Goal: Information Seeking & Learning: Stay updated

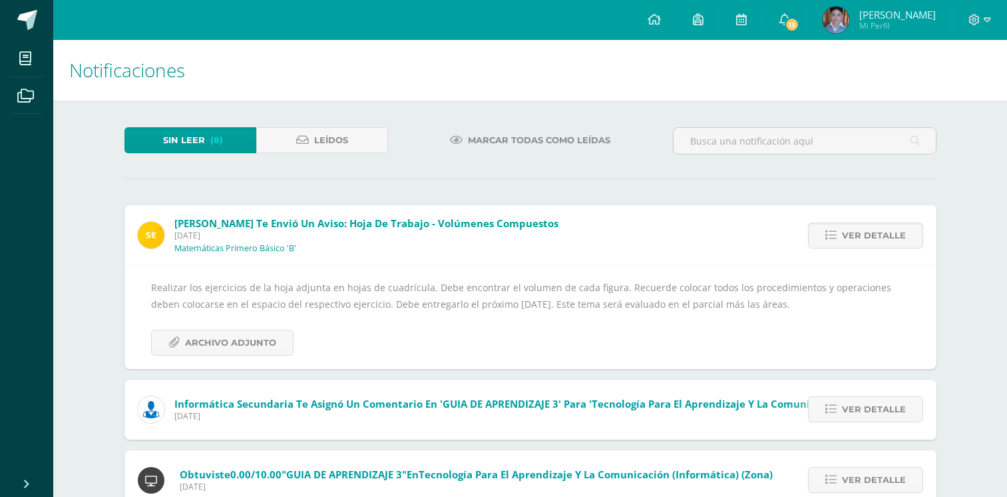
scroll to position [91, 0]
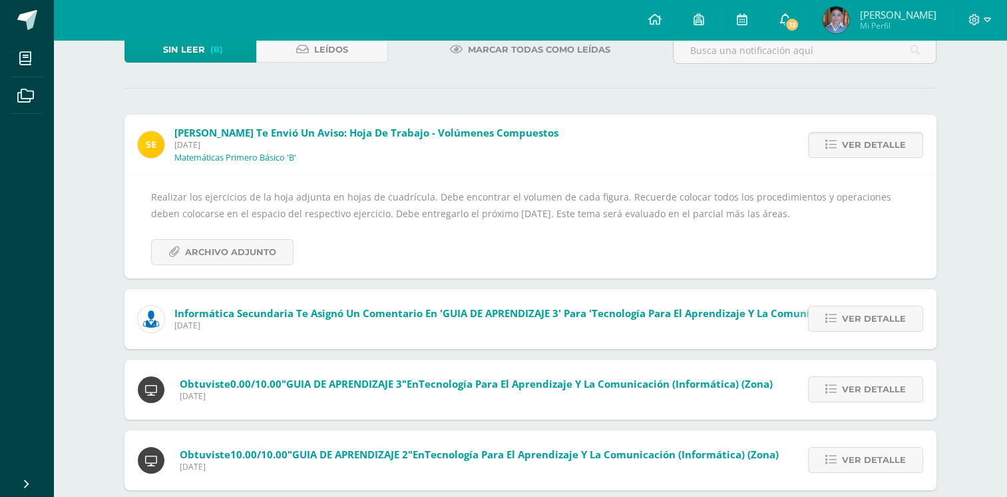
click at [799, 25] on span "13" at bounding box center [792, 24] width 15 height 15
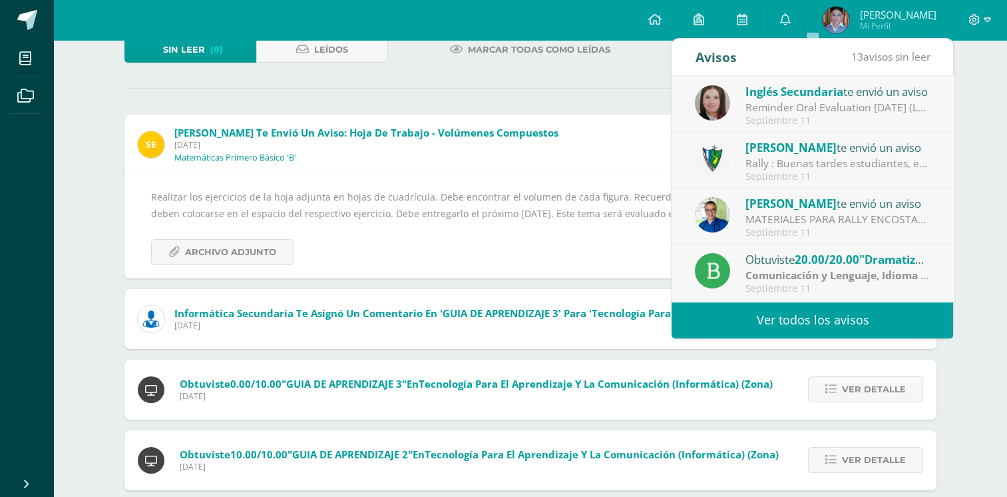
click at [815, 310] on link "Ver todos los avisos" at bounding box center [813, 320] width 282 height 37
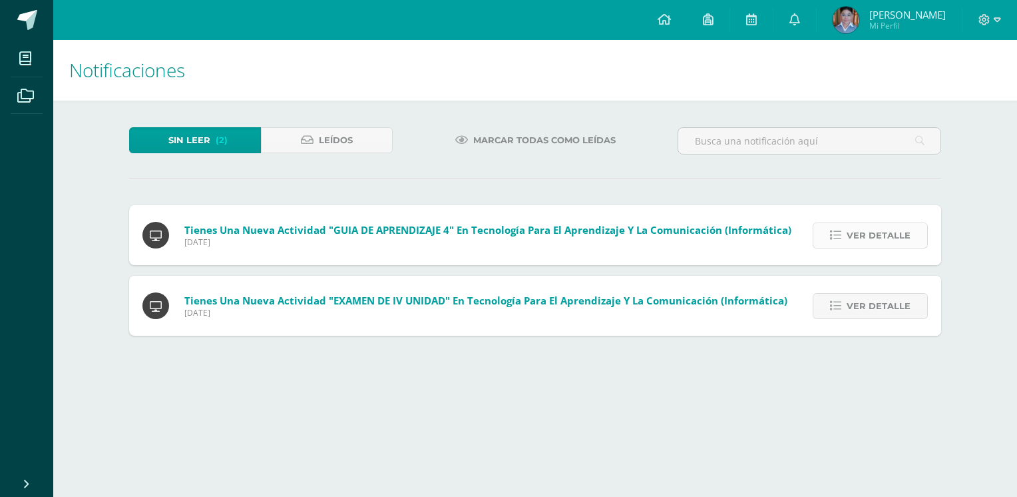
click at [892, 230] on span "Ver detalle" at bounding box center [879, 235] width 64 height 25
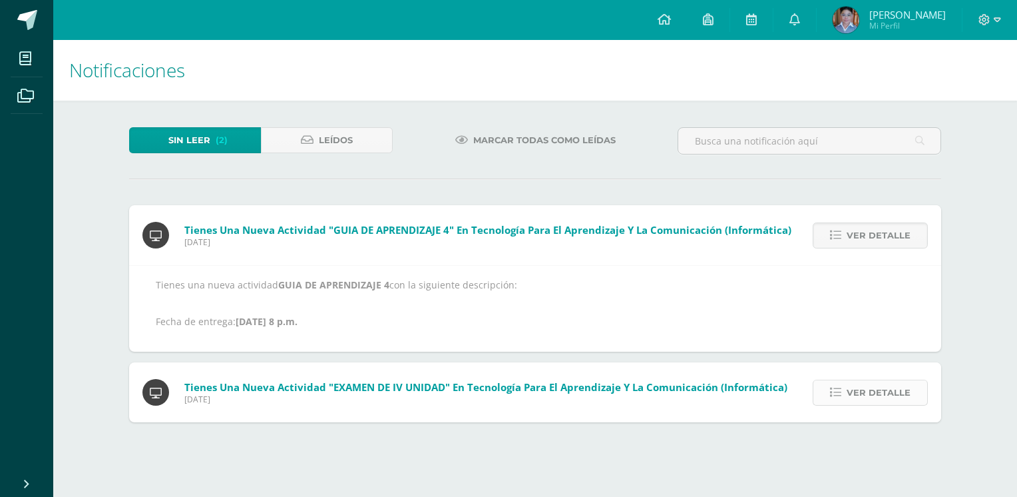
click at [855, 393] on span "Ver detalle" at bounding box center [879, 392] width 64 height 25
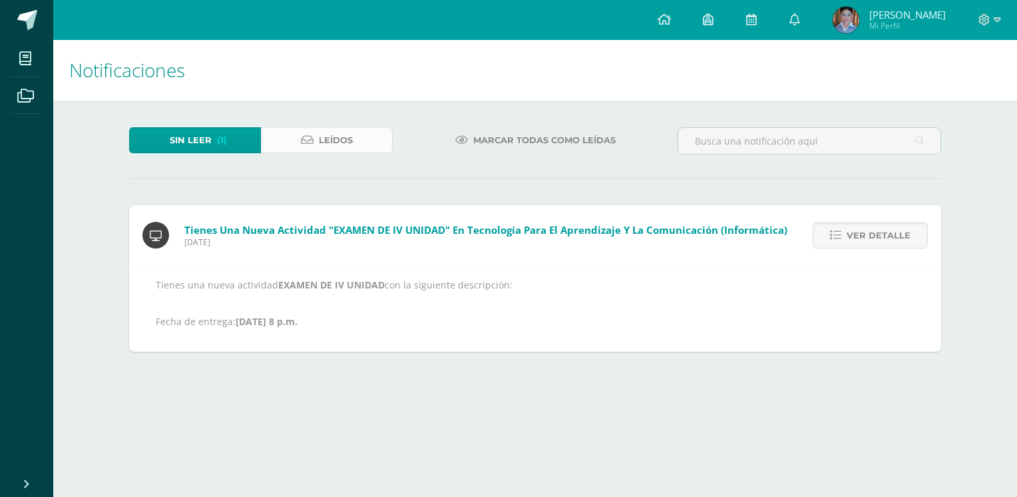
click at [350, 140] on span "Leídos" at bounding box center [336, 140] width 34 height 25
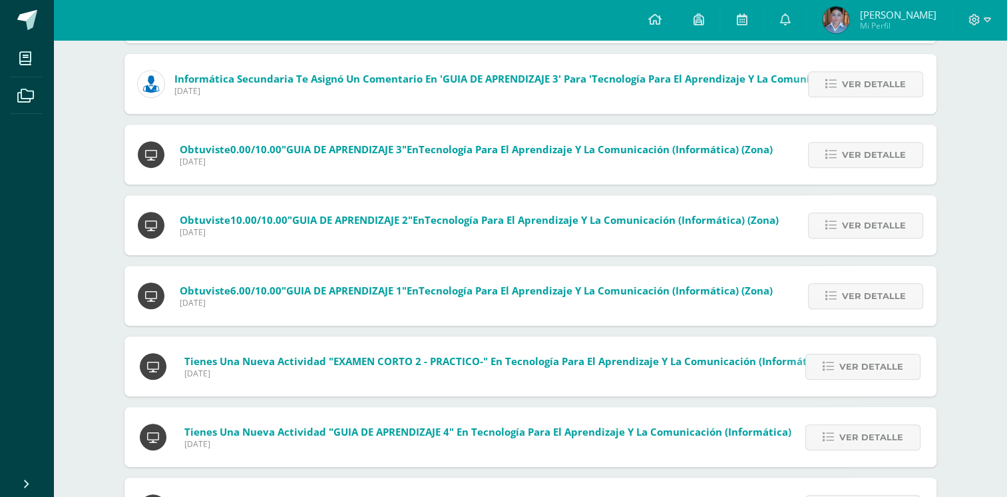
scroll to position [572, 0]
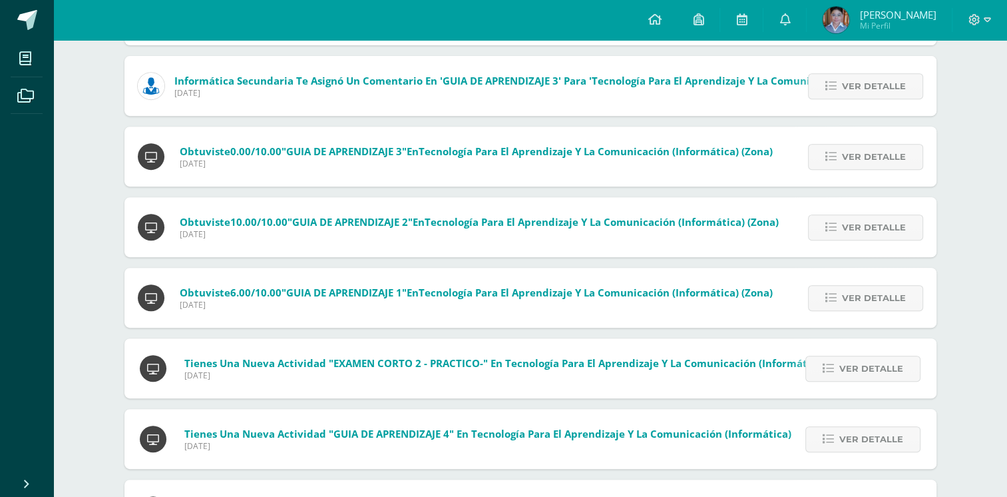
click at [519, 101] on div "Informática Secundaria te asignó un comentario en 'GUIA DE APRENDIZAJE 3' para …" at bounding box center [525, 86] width 803 height 60
click at [829, 77] on link "Ver detalle" at bounding box center [865, 86] width 115 height 26
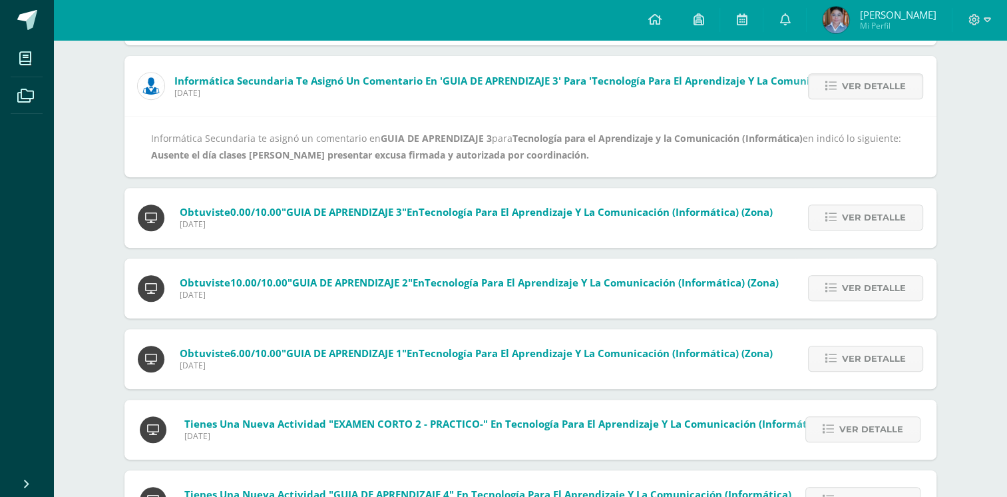
click at [959, 87] on div "Sin leer Leídos Inglés Secundaria te envió un aviso: Reminder Oral Evaluation […" at bounding box center [530, 336] width 865 height 1616
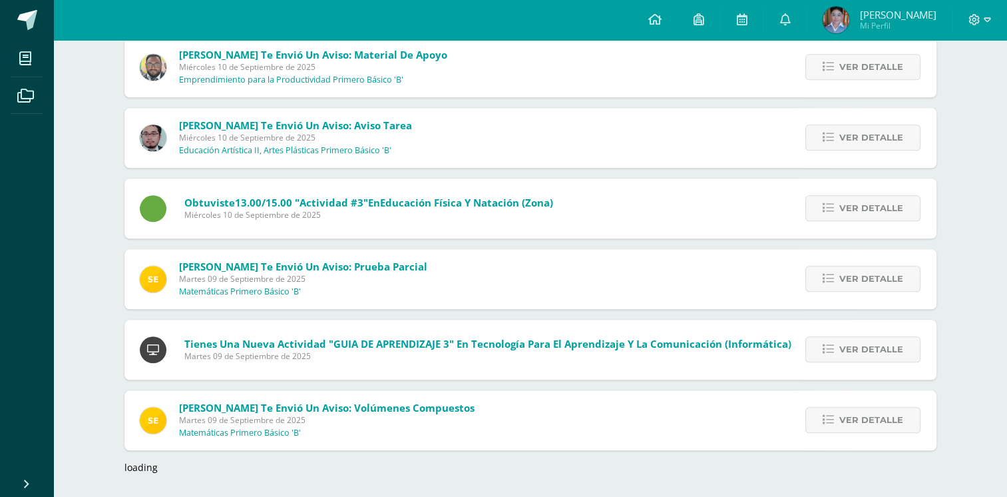
scroll to position [1219, 0]
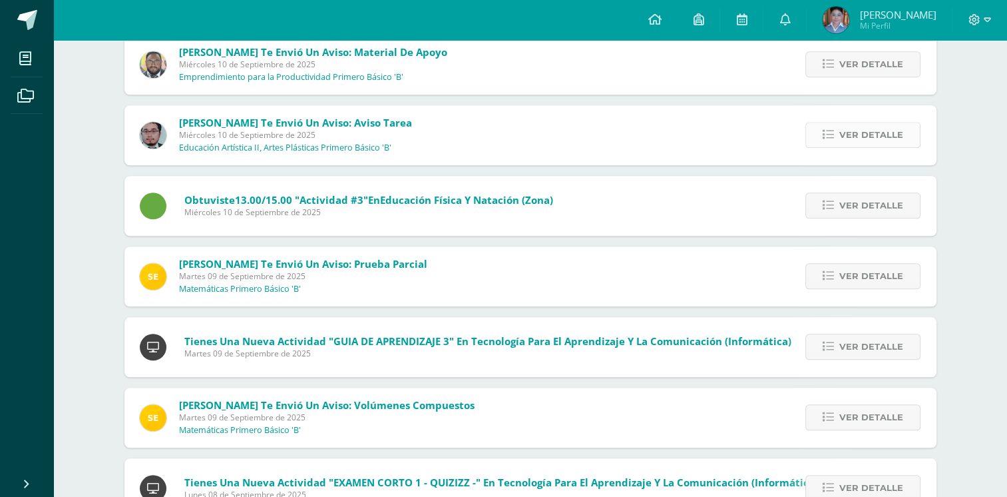
click at [863, 143] on span "Ver detalle" at bounding box center [871, 134] width 64 height 25
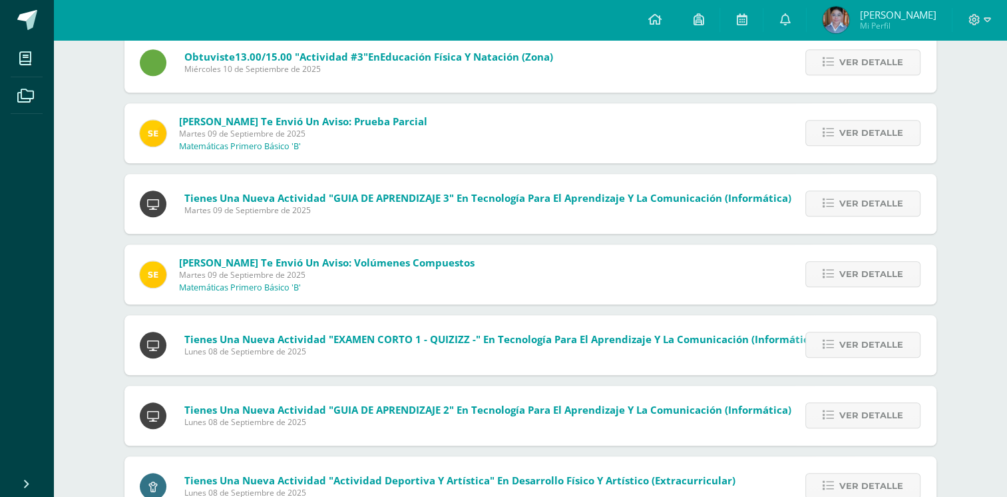
scroll to position [1380, 0]
click at [841, 281] on span "Ver detalle" at bounding box center [871, 273] width 64 height 25
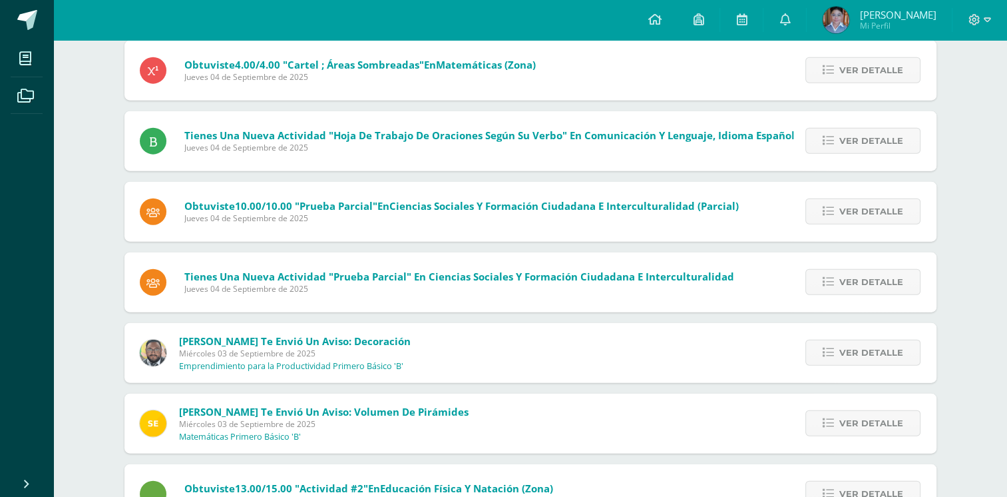
scroll to position [3091, 0]
click at [857, 410] on span "Ver detalle" at bounding box center [871, 422] width 64 height 25
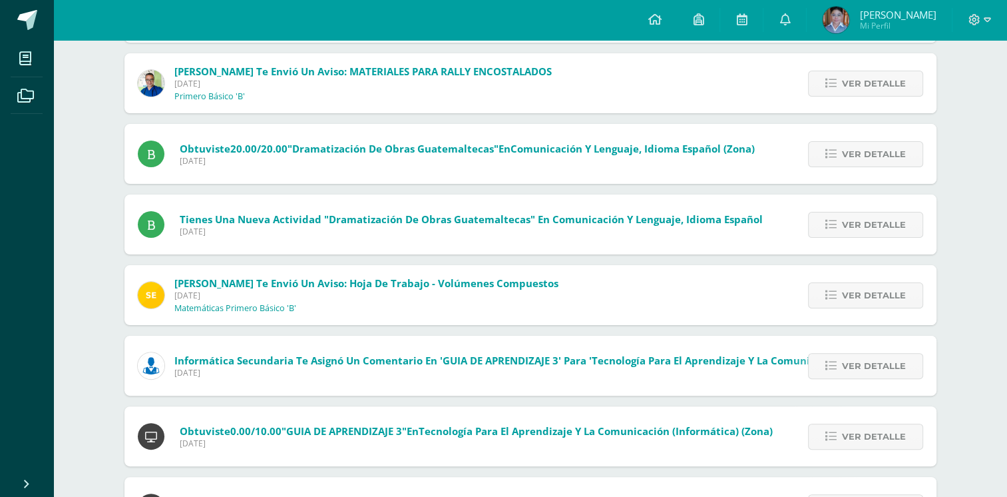
scroll to position [291, 0]
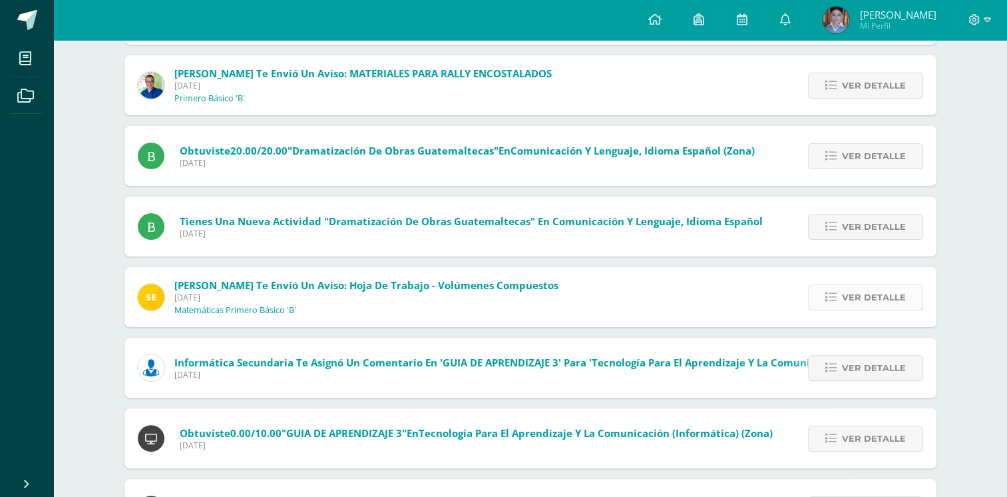
click at [841, 293] on link "Ver detalle" at bounding box center [865, 297] width 115 height 26
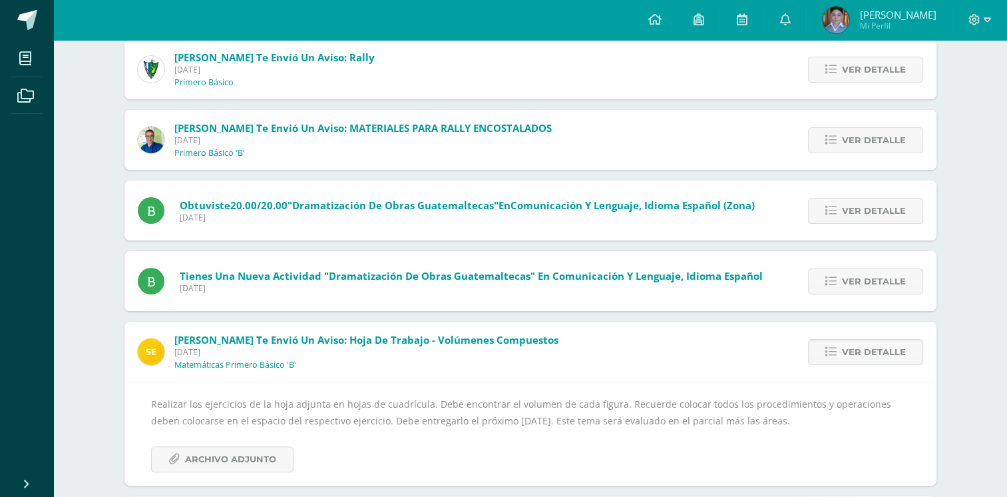
scroll to position [235, 0]
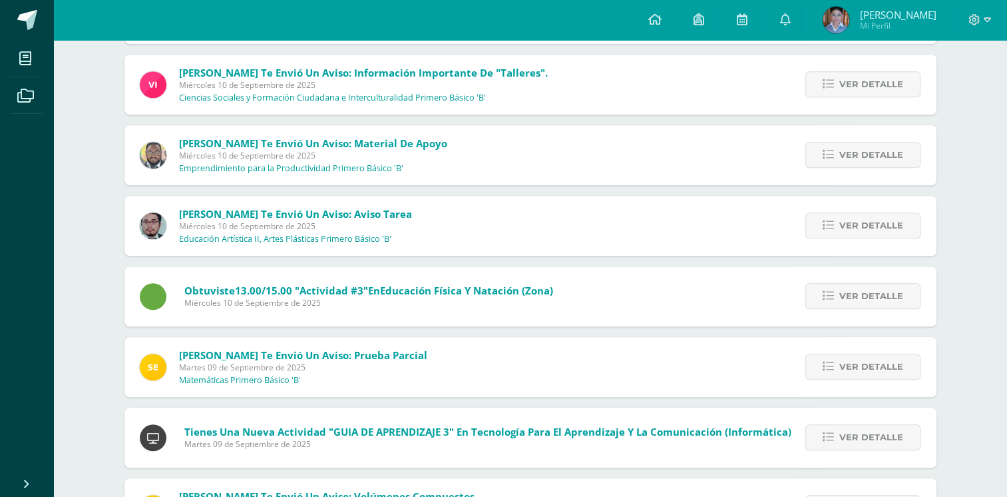
scroll to position [1172, 0]
click at [893, 366] on span "Ver detalle" at bounding box center [871, 365] width 64 height 25
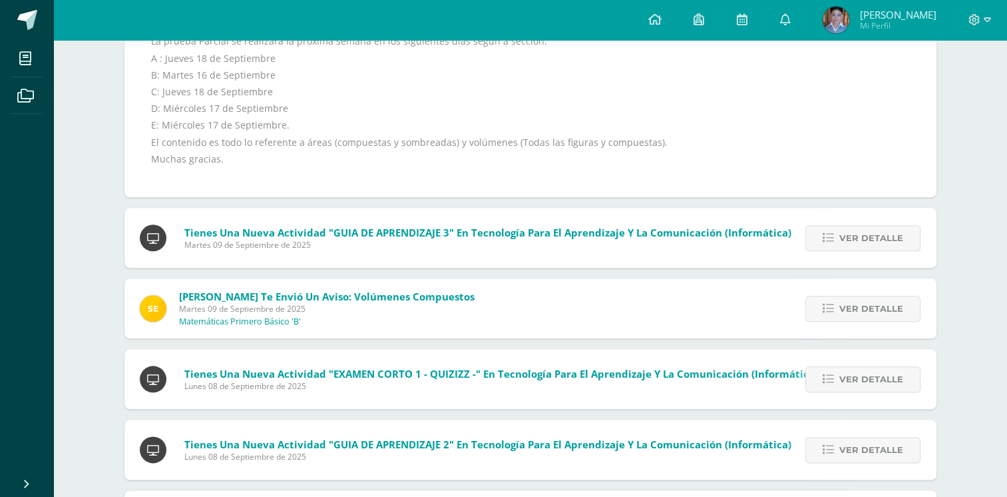
scroll to position [1464, 0]
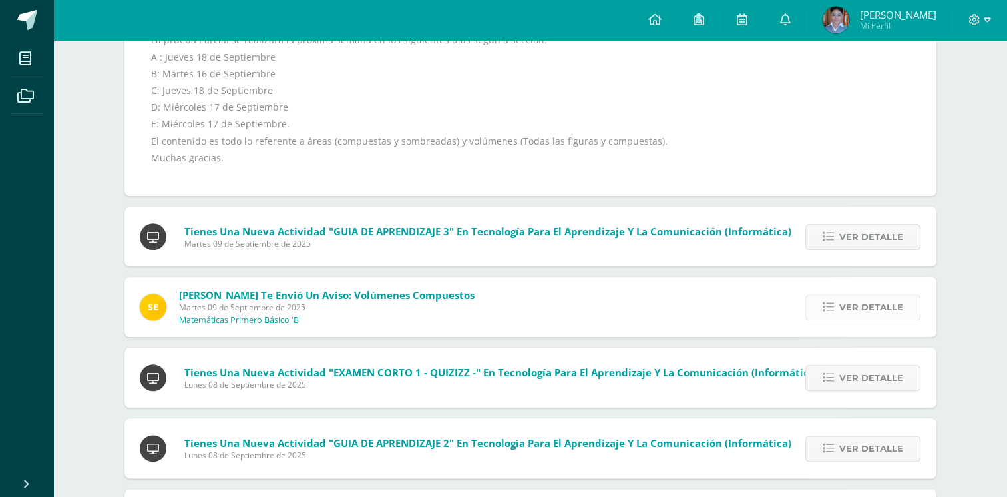
click at [852, 310] on span "Ver detalle" at bounding box center [871, 307] width 64 height 25
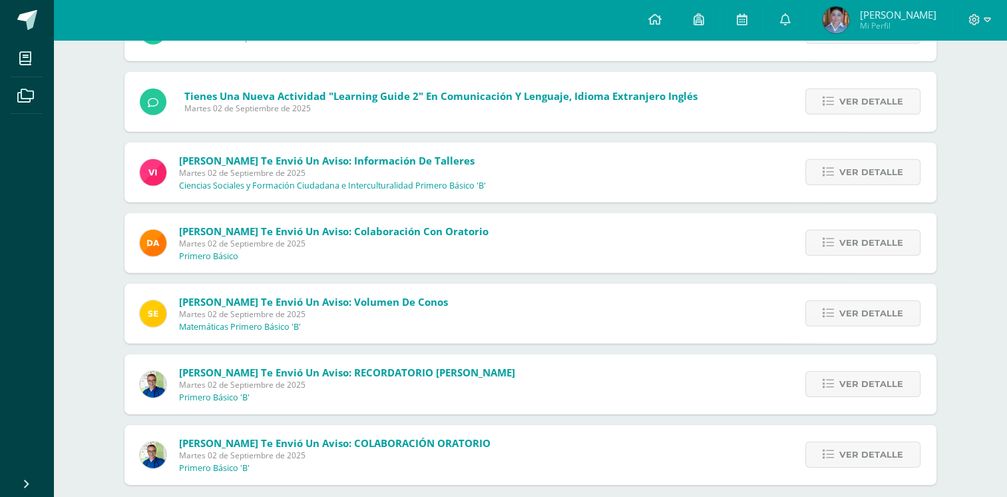
scroll to position [4048, 0]
click at [837, 300] on link "Ver detalle" at bounding box center [862, 313] width 115 height 26
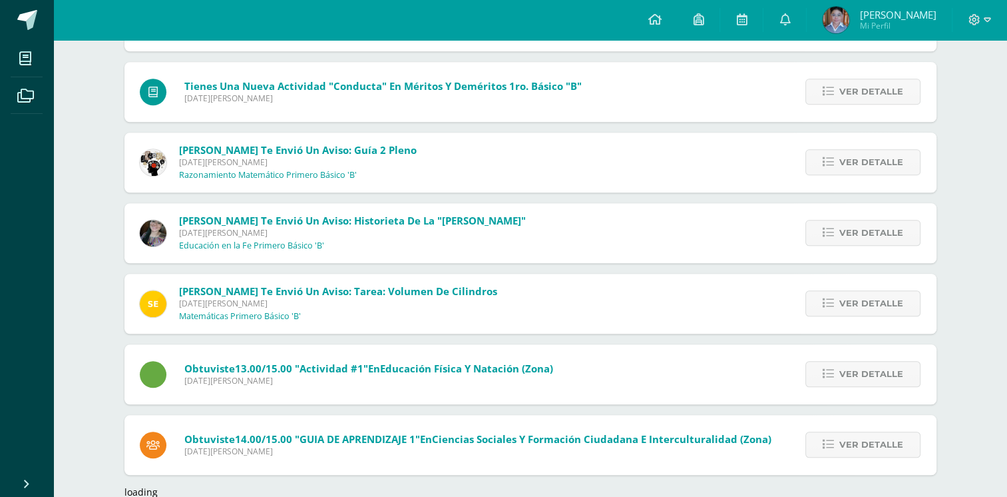
scroll to position [6184, 0]
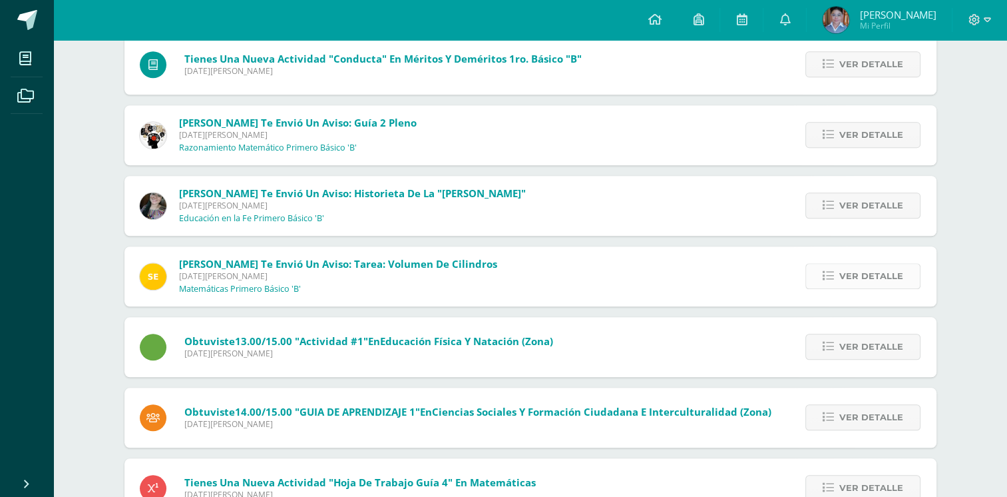
click at [834, 270] on icon at bounding box center [828, 275] width 11 height 11
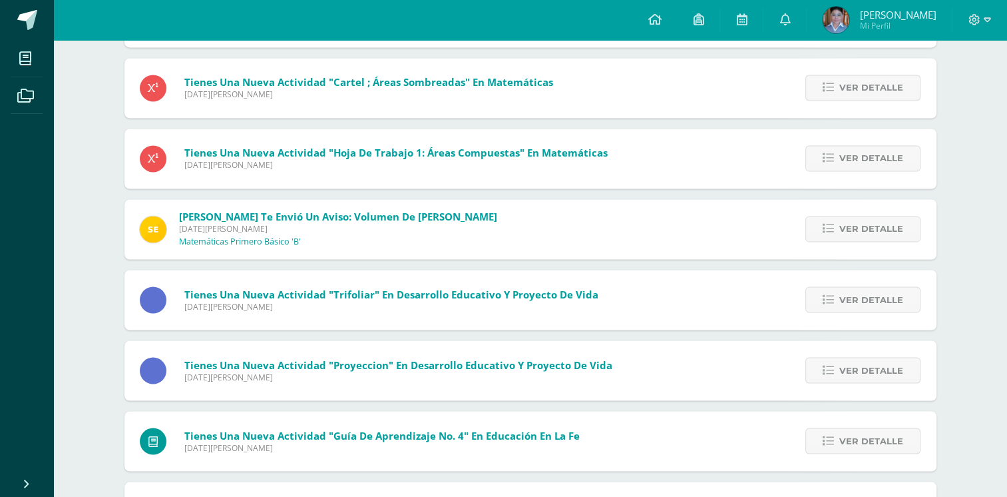
scroll to position [7291, 0]
click at [857, 220] on span "Ver detalle" at bounding box center [871, 228] width 64 height 25
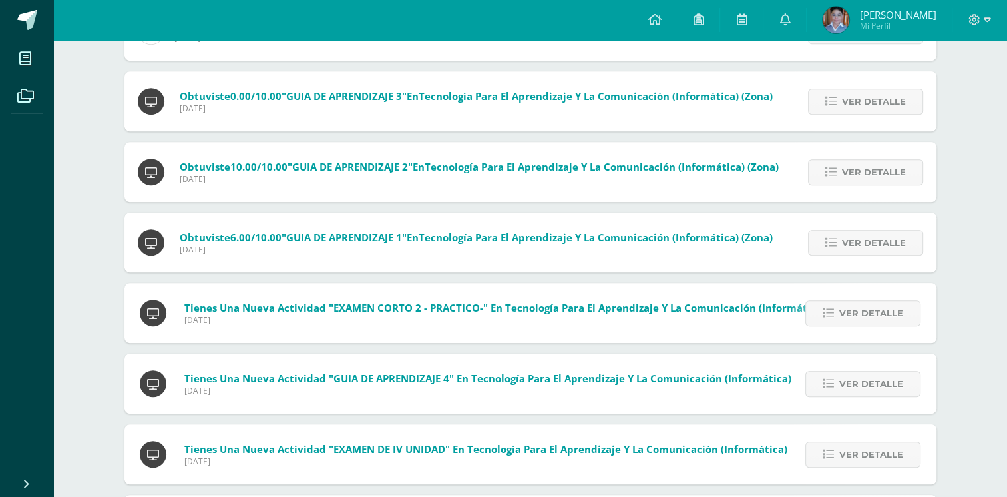
scroll to position [425, 0]
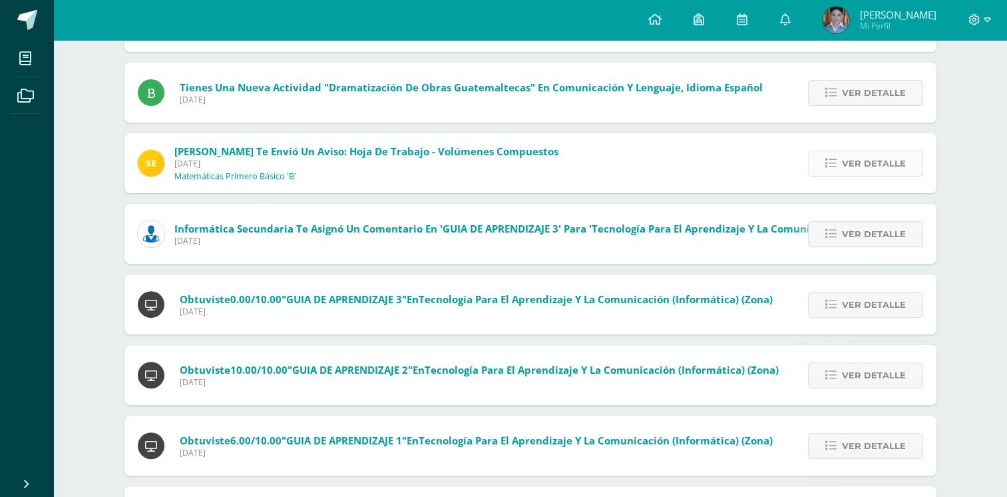
click at [866, 166] on span "Ver detalle" at bounding box center [874, 163] width 64 height 25
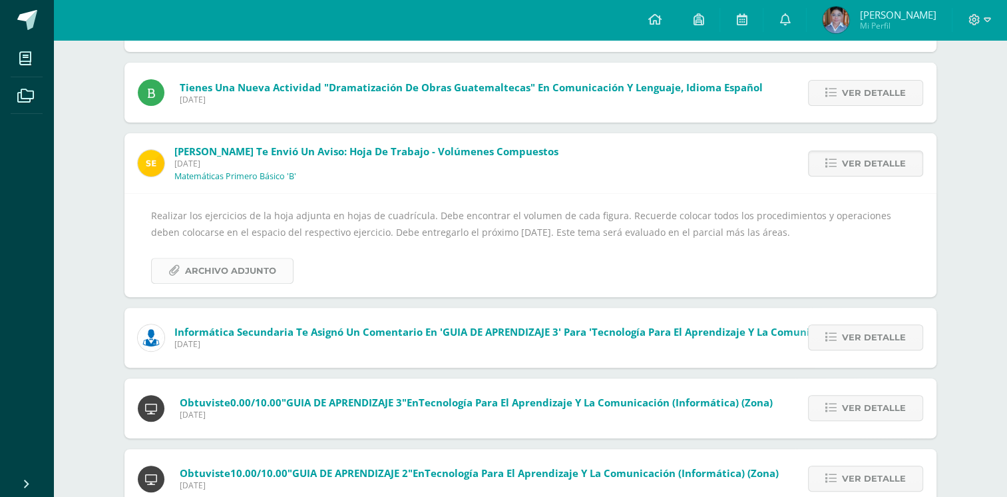
click at [244, 272] on span "Archivo Adjunto" at bounding box center [230, 270] width 91 height 25
